Goal: Transaction & Acquisition: Purchase product/service

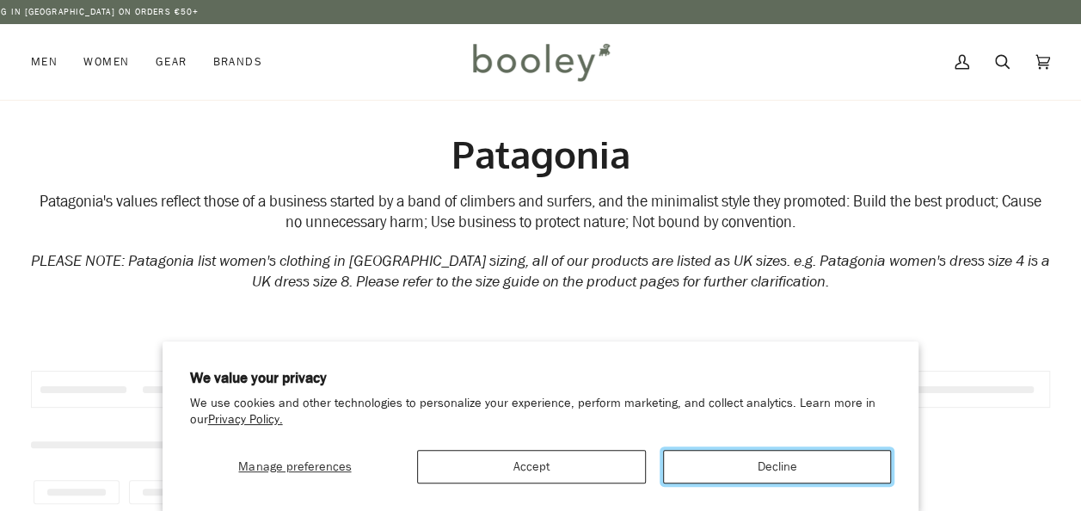
click at [680, 468] on button "Decline" at bounding box center [777, 467] width 229 height 34
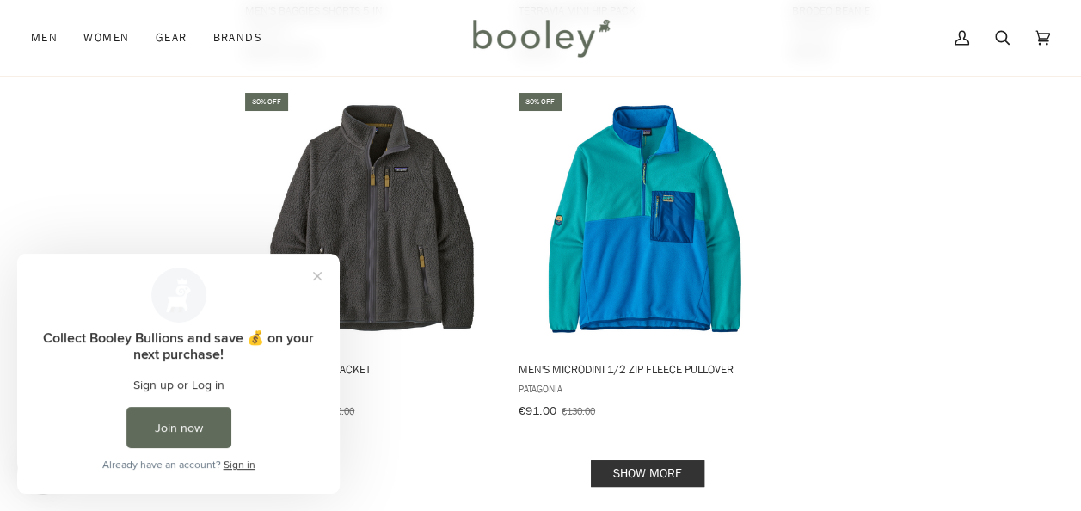
scroll to position [2513, 0]
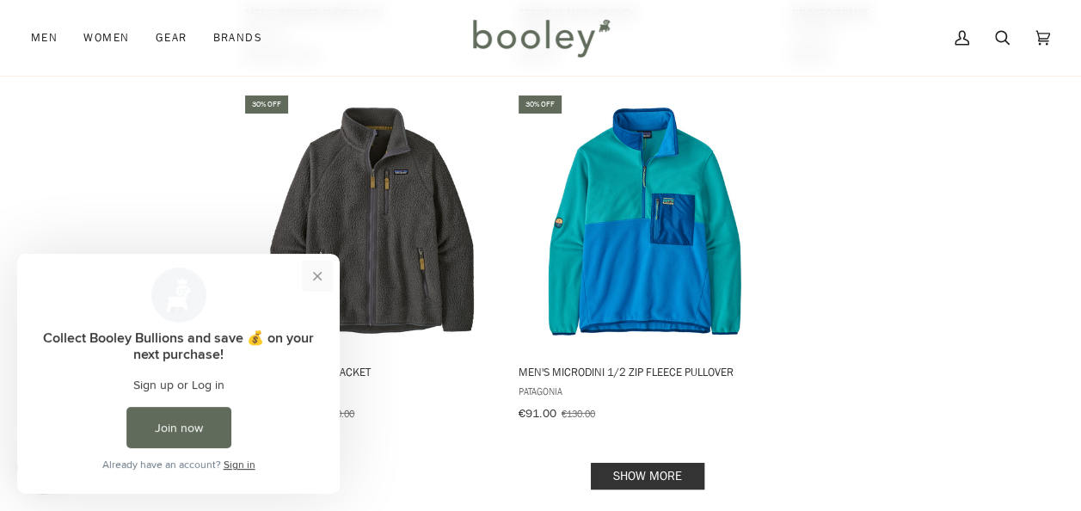
click at [317, 269] on button "Close prompt" at bounding box center [317, 276] width 31 height 31
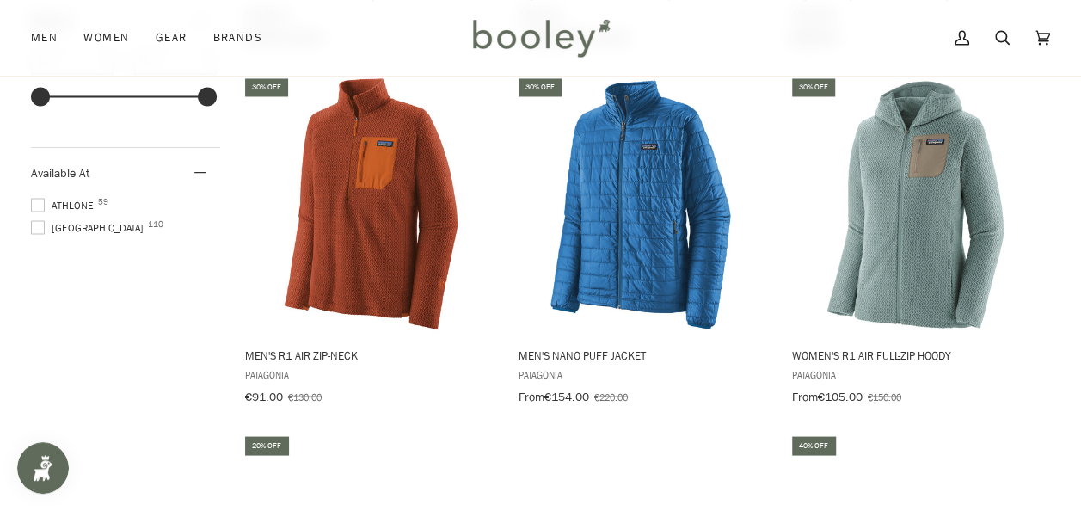
scroll to position [1454, 0]
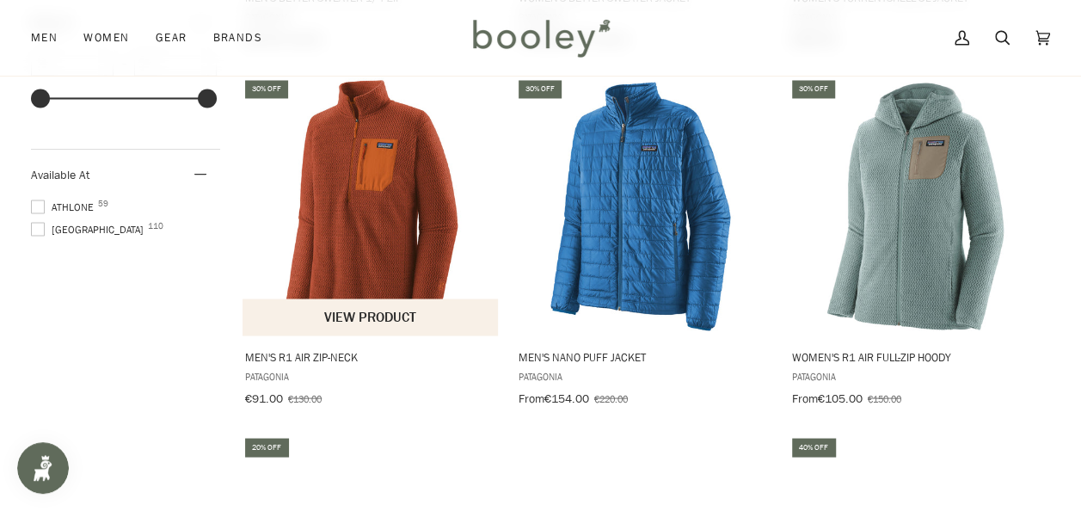
click at [360, 206] on img "Men's R1 Air Zip-Neck" at bounding box center [371, 205] width 257 height 257
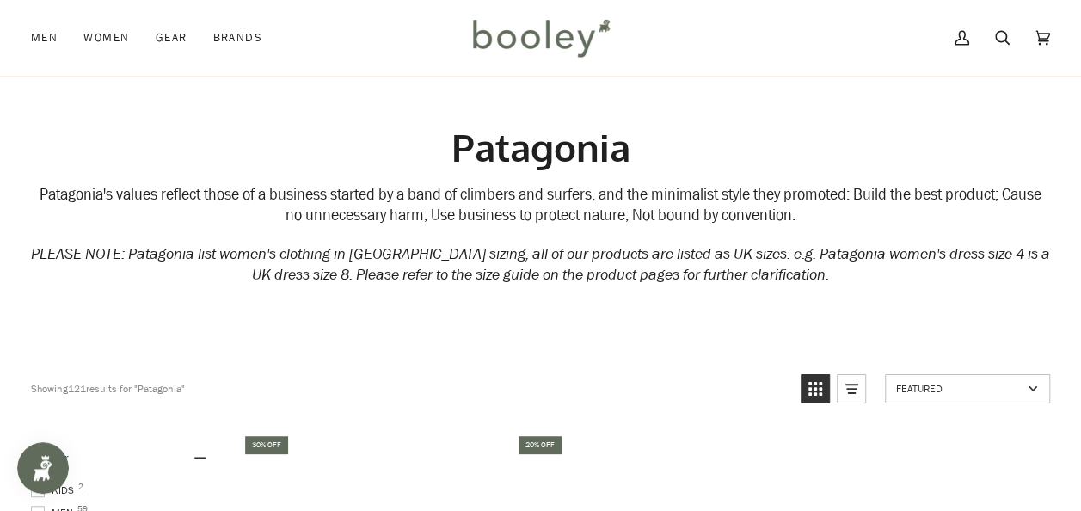
scroll to position [0, 0]
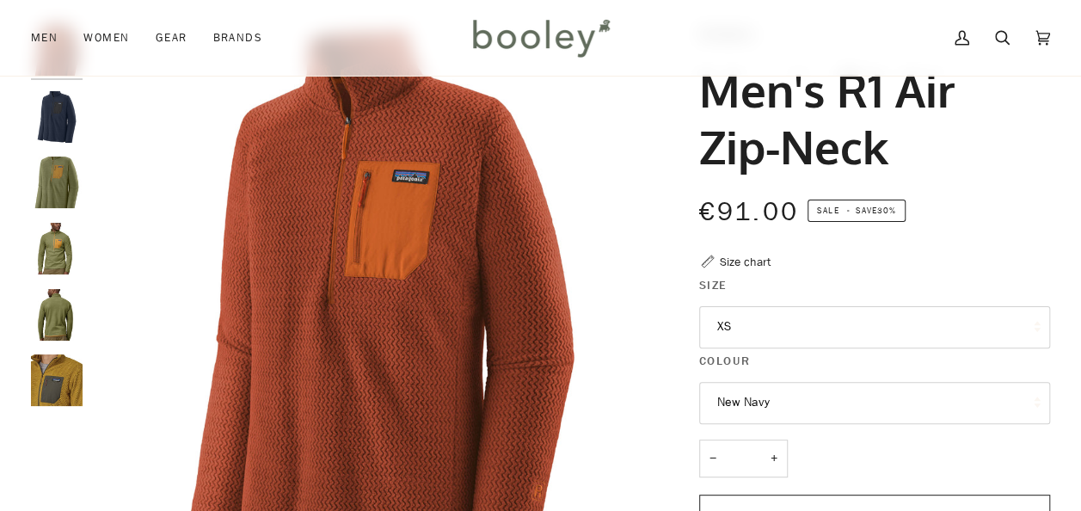
scroll to position [103, 0]
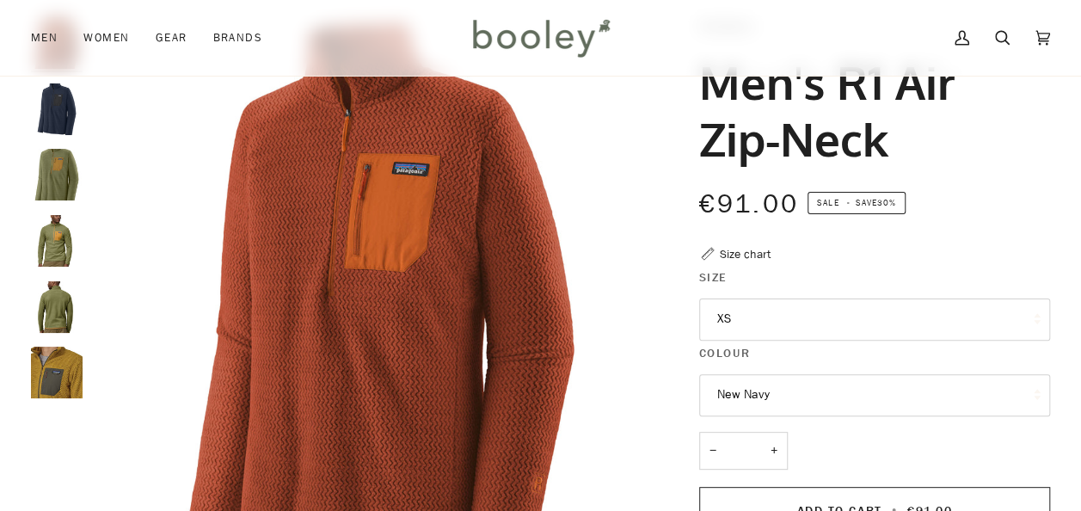
click at [775, 326] on button "XS" at bounding box center [874, 319] width 351 height 42
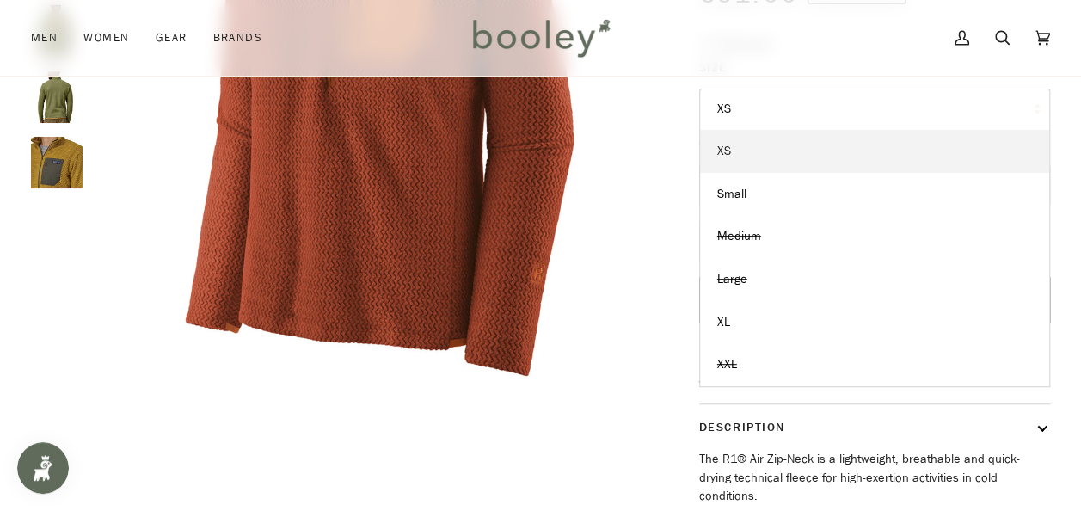
scroll to position [0, 0]
